Goal: Register for event/course

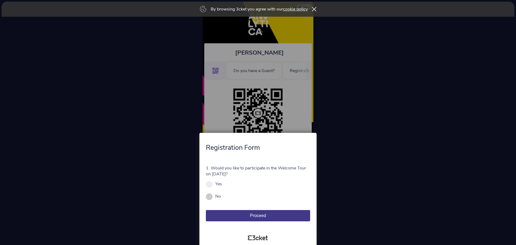
click at [208, 197] on span at bounding box center [209, 196] width 7 height 7
click at [221, 197] on input "No" at bounding box center [224, 199] width 6 height 6
radio input "true"
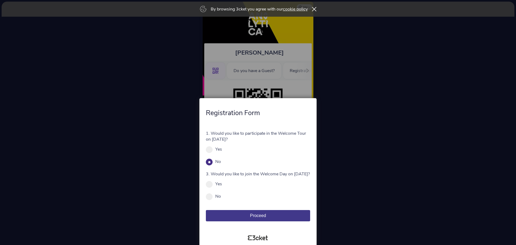
click at [208, 200] on form "1. Would you like to participate in the Welcome Tour on September 5th? Yes No M…" at bounding box center [258, 175] width 104 height 91
click at [208, 199] on span at bounding box center [209, 196] width 7 height 7
click at [221, 199] on input "No" at bounding box center [224, 199] width 6 height 6
radio input "true"
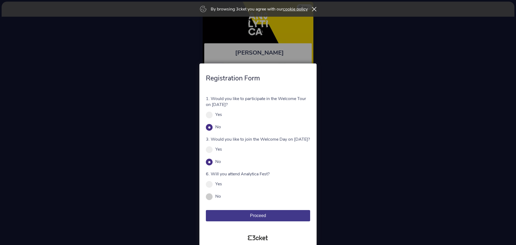
click at [209, 196] on span at bounding box center [209, 196] width 7 height 7
click at [221, 196] on input "No" at bounding box center [224, 199] width 6 height 6
radio input "true"
click at [405, 163] on div at bounding box center [258, 122] width 516 height 245
click at [314, 10] on icon at bounding box center [314, 9] width 4 height 4
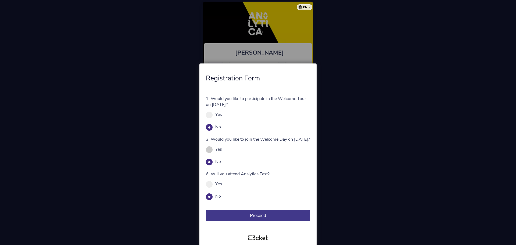
click at [209, 151] on span at bounding box center [209, 149] width 7 height 7
click at [222, 151] on input "Yes" at bounding box center [225, 152] width 6 height 6
radio input "true"
click at [208, 196] on span at bounding box center [209, 196] width 7 height 7
click at [221, 196] on input "No" at bounding box center [224, 199] width 6 height 6
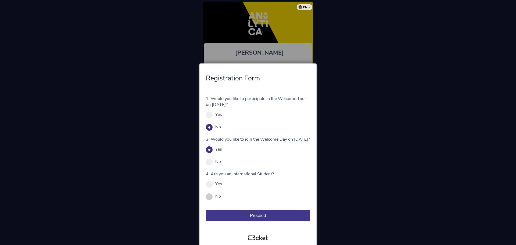
radio input "true"
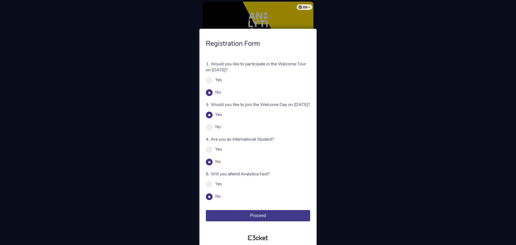
click at [267, 219] on button "Proceed" at bounding box center [258, 215] width 104 height 11
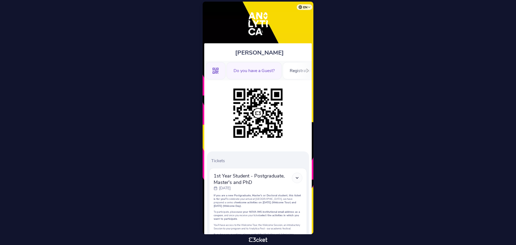
drag, startPoint x: 0, startPoint y: 0, endPoint x: 258, endPoint y: 71, distance: 267.2
click at [258, 71] on div "Do you have a Guest?" at bounding box center [253, 70] width 55 height 17
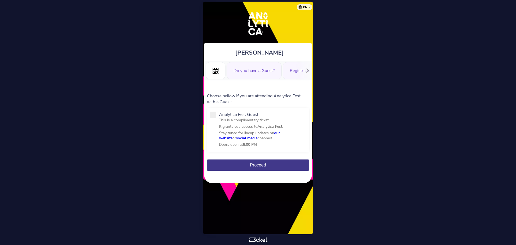
click at [290, 70] on div "Registration Form" at bounding box center [307, 70] width 48 height 17
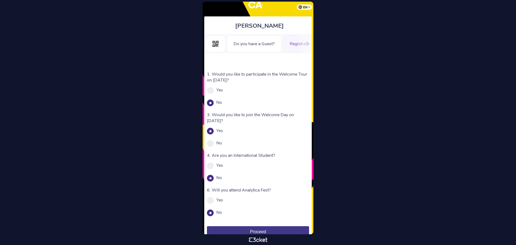
scroll to position [48, 0]
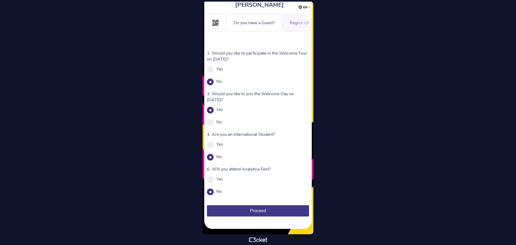
click at [255, 213] on button "Proceed" at bounding box center [258, 210] width 102 height 11
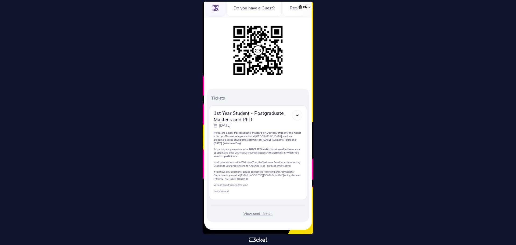
scroll to position [67, 0]
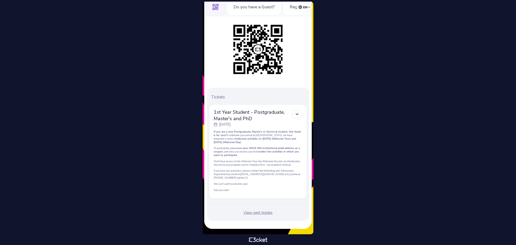
click at [297, 113] on div at bounding box center [297, 114] width 10 height 10
click at [297, 112] on icon at bounding box center [297, 114] width 5 height 5
click at [256, 213] on div "View sent tickets" at bounding box center [258, 212] width 98 height 5
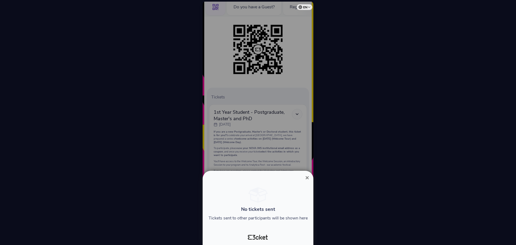
click at [306, 175] on span "×" at bounding box center [307, 177] width 4 height 7
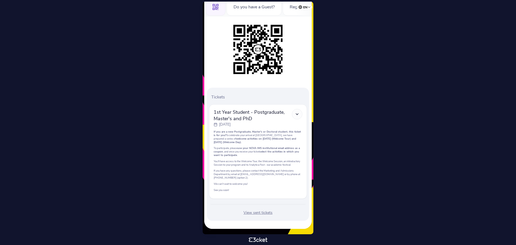
scroll to position [67, 0]
